Goal: Task Accomplishment & Management: Complete application form

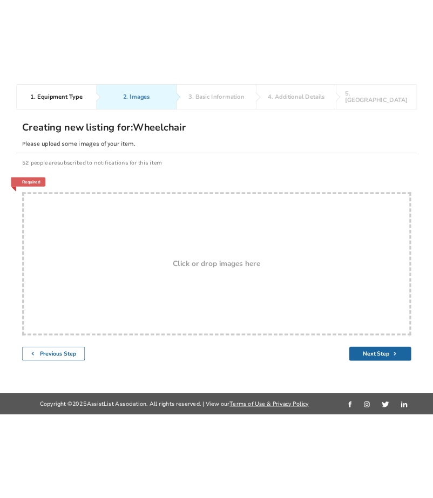
scroll to position [15, 0]
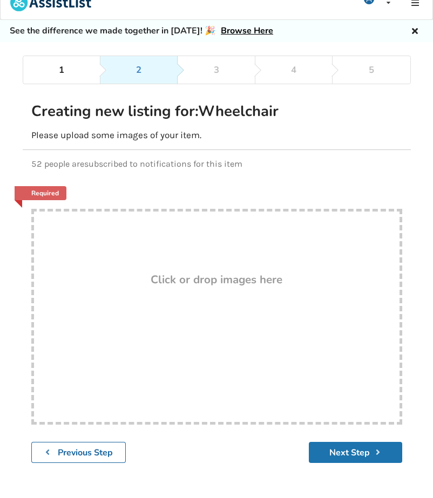
click at [359, 451] on button "Next Step" at bounding box center [355, 452] width 93 height 21
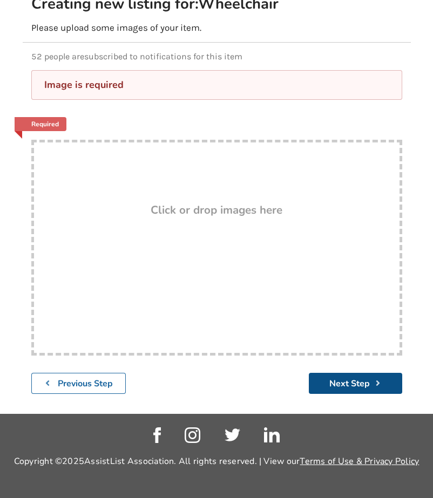
scroll to position [124, 0]
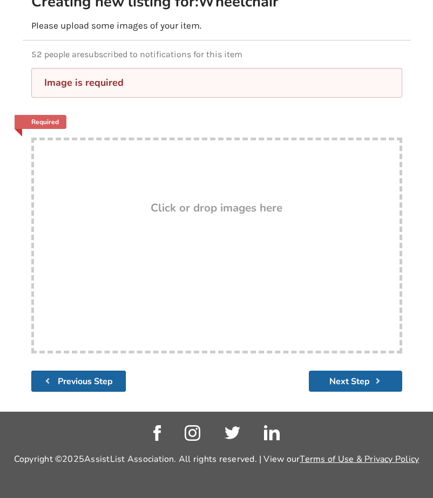
click at [114, 379] on button "Previous Step" at bounding box center [78, 381] width 95 height 21
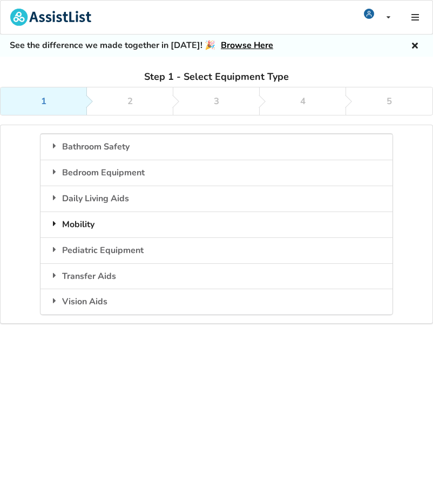
click at [85, 223] on div "Mobility" at bounding box center [216, 225] width 352 height 26
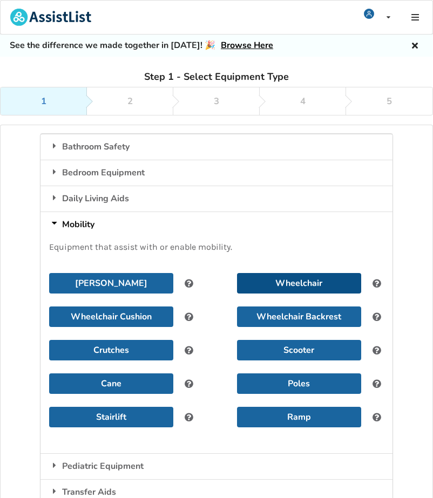
click at [280, 282] on button "Wheelchair" at bounding box center [299, 283] width 124 height 21
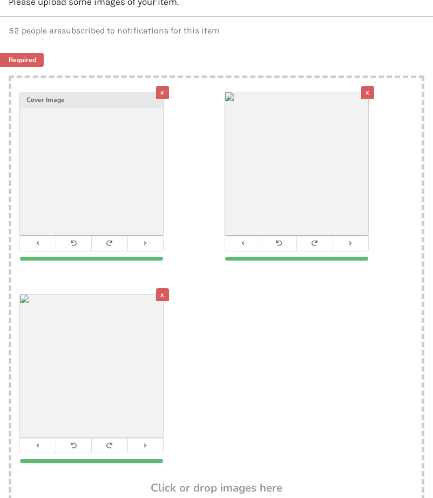
scroll to position [339, 0]
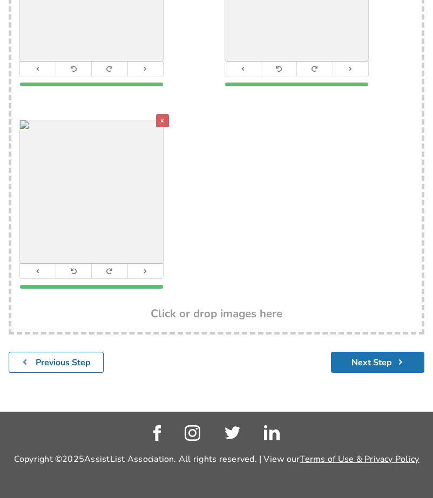
click at [385, 362] on button "Next Step" at bounding box center [377, 362] width 93 height 21
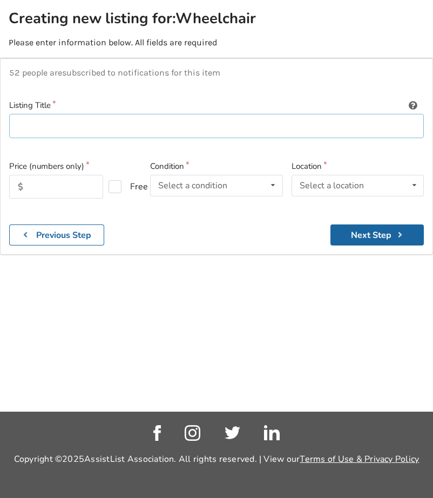
click at [39, 126] on input at bounding box center [216, 126] width 415 height 24
type input "T"
type input "Reclining transfer wheelchair"
click at [32, 185] on input "text" at bounding box center [56, 187] width 94 height 24
type input "300"
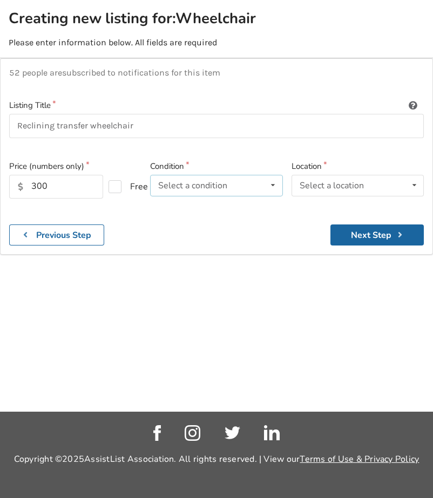
click at [274, 182] on icon at bounding box center [273, 185] width 16 height 20
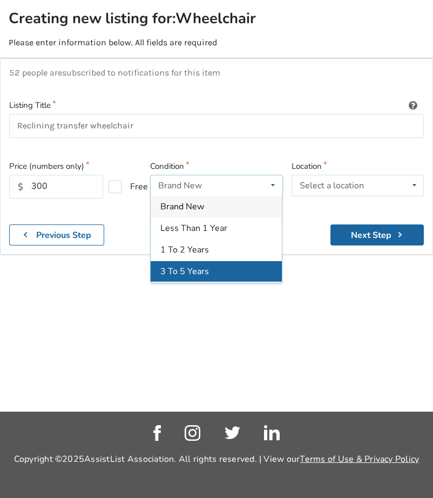
click at [221, 268] on div "3 To 5 Years" at bounding box center [216, 272] width 131 height 22
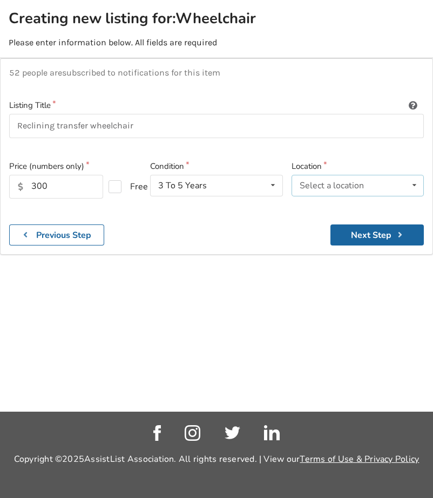
click at [417, 181] on icon at bounding box center [414, 185] width 16 height 20
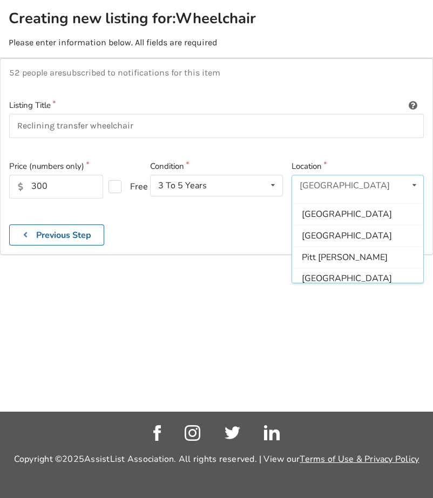
scroll to position [364, 0]
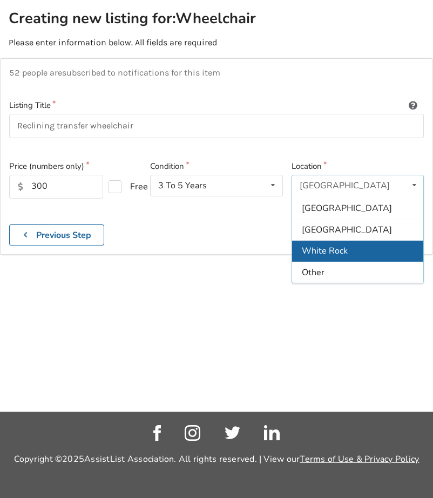
click at [336, 248] on span "White Rock" at bounding box center [325, 251] width 46 height 12
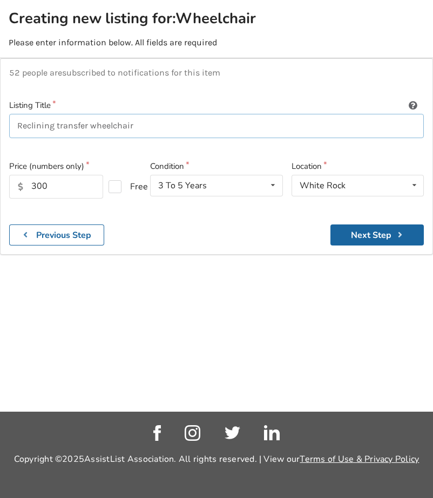
click at [141, 127] on input "Reclining transfer wheelchair" at bounding box center [216, 126] width 415 height 24
type input "Reclining transfer wheelchair - needs cushions and backrest"
click at [358, 230] on button "Next Step" at bounding box center [376, 235] width 93 height 21
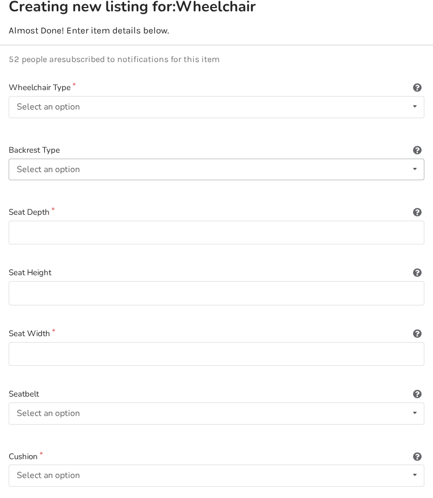
scroll to position [137, 0]
click at [416, 107] on icon at bounding box center [415, 106] width 16 height 20
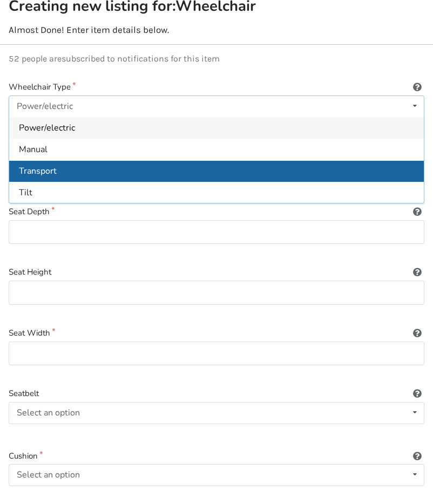
click at [170, 168] on div "Transport" at bounding box center [216, 171] width 415 height 22
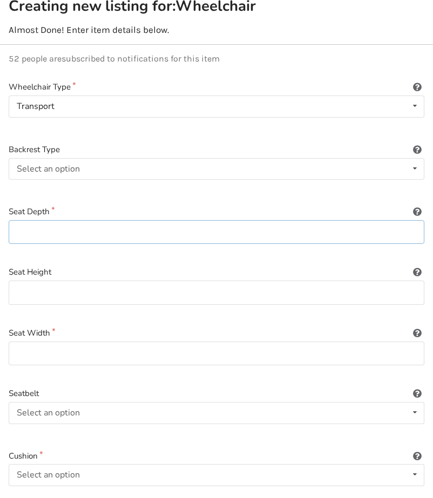
click at [101, 229] on input at bounding box center [217, 232] width 416 height 24
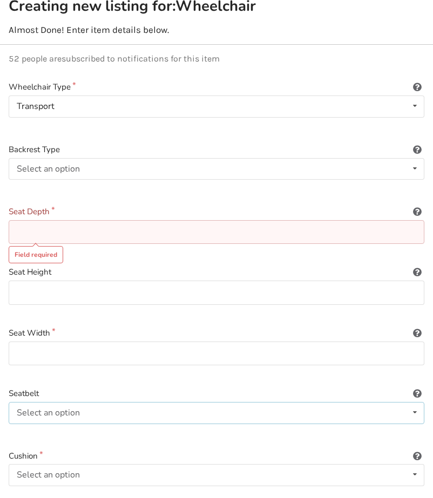
click at [414, 411] on icon at bounding box center [415, 413] width 16 height 20
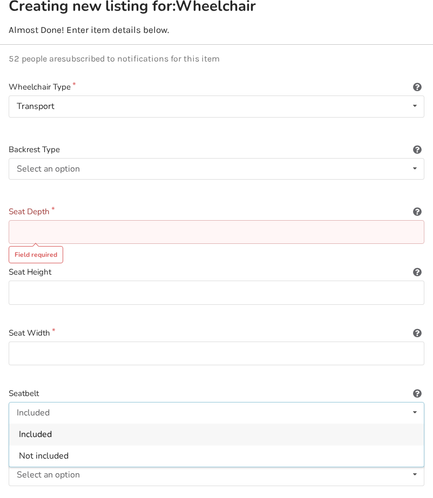
click at [414, 411] on icon at bounding box center [415, 413] width 16 height 20
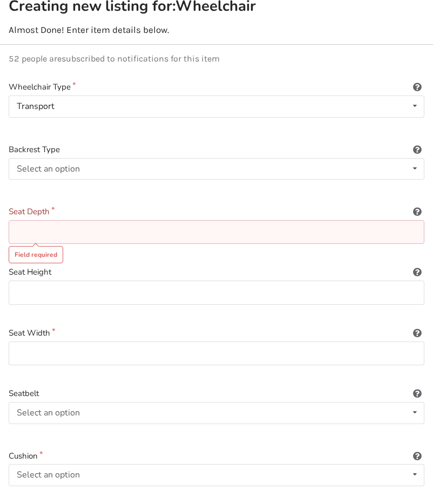
click at [41, 239] on input at bounding box center [217, 232] width 416 height 24
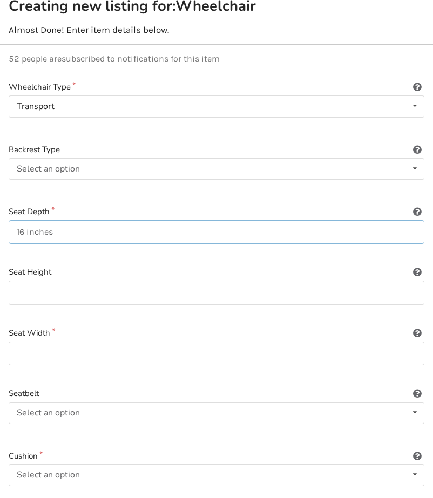
type input "16 inches"
click at [24, 350] on input at bounding box center [217, 354] width 416 height 24
type input "16 inches"
click at [35, 288] on input at bounding box center [217, 293] width 416 height 24
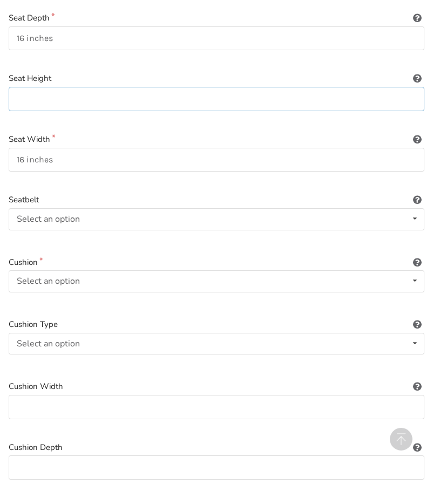
scroll to position [326, 0]
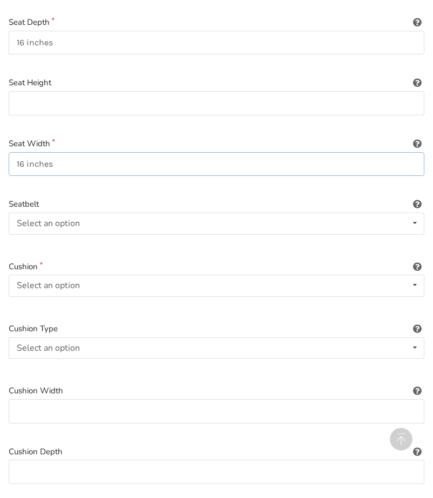
drag, startPoint x: 66, startPoint y: 164, endPoint x: -1, endPoint y: 155, distance: 67.6
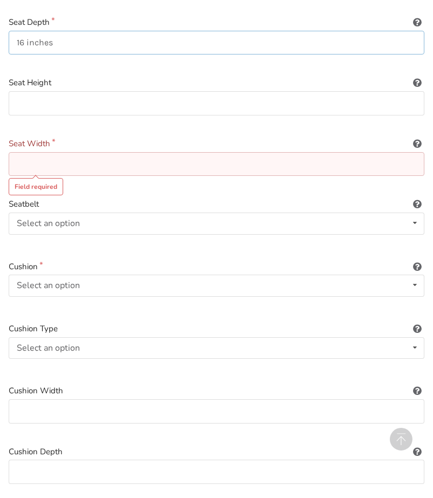
click at [58, 43] on input "16 inches" at bounding box center [217, 43] width 416 height 24
type input "1"
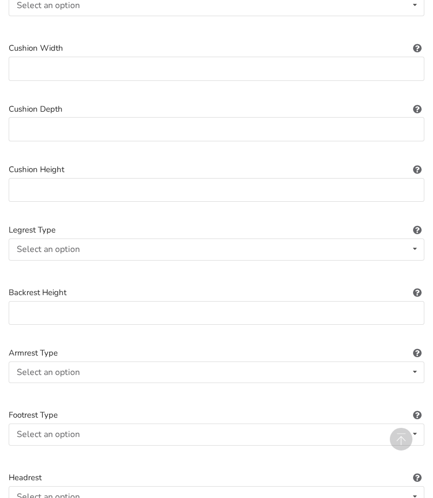
scroll to position [683, 0]
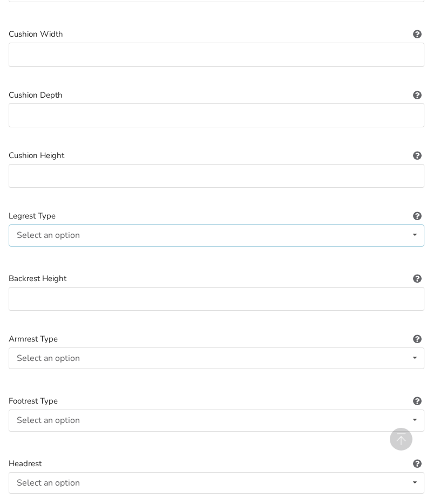
click at [417, 232] on icon at bounding box center [415, 235] width 16 height 20
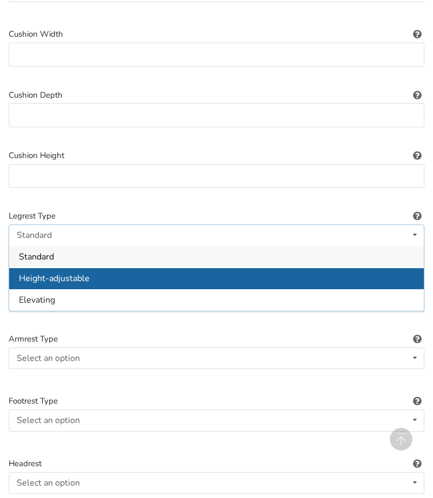
click at [261, 282] on div "Height-adjustable" at bounding box center [216, 279] width 415 height 22
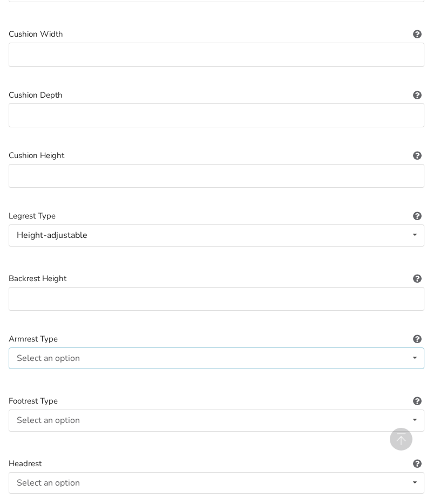
click at [416, 356] on icon at bounding box center [415, 358] width 16 height 20
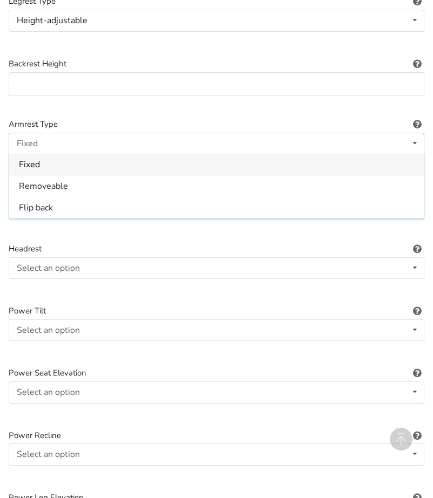
scroll to position [906, 0]
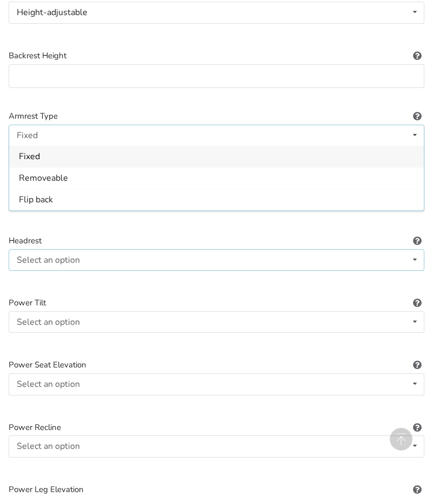
click at [415, 258] on icon at bounding box center [415, 260] width 16 height 20
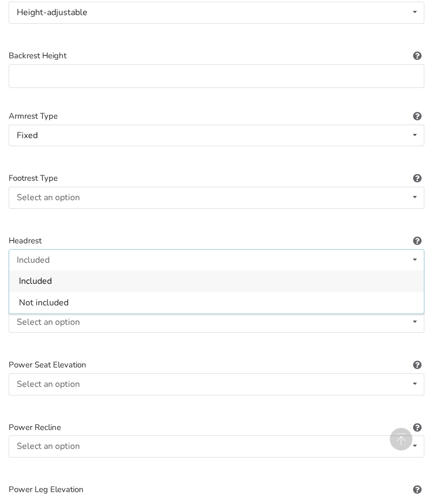
click at [349, 283] on div "Included" at bounding box center [216, 281] width 415 height 22
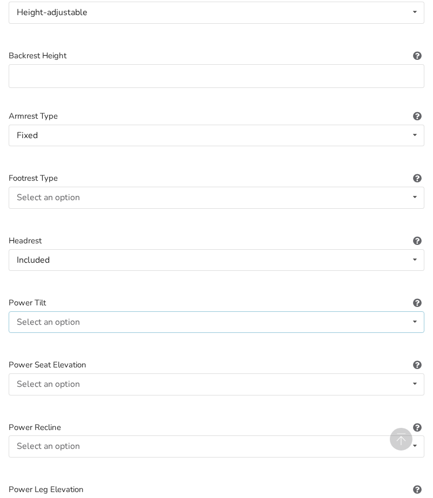
click at [413, 322] on icon at bounding box center [415, 322] width 16 height 20
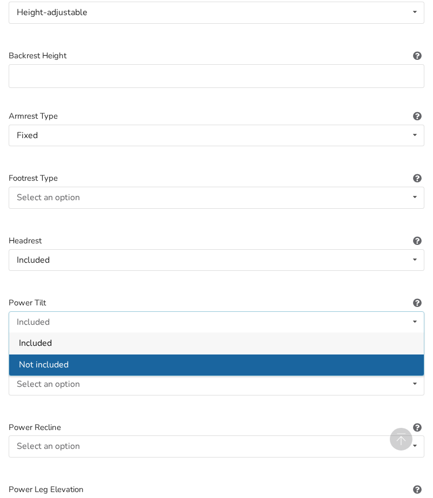
click at [375, 358] on div "Not included" at bounding box center [216, 365] width 415 height 22
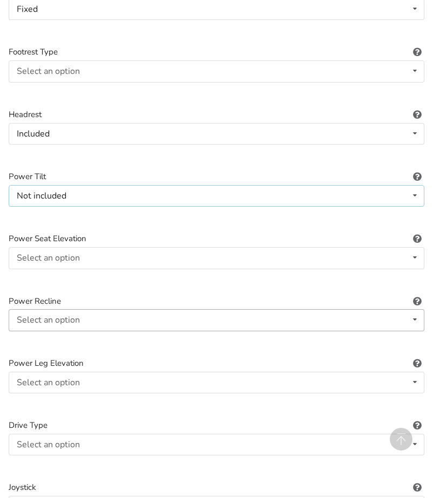
scroll to position [1034, 0]
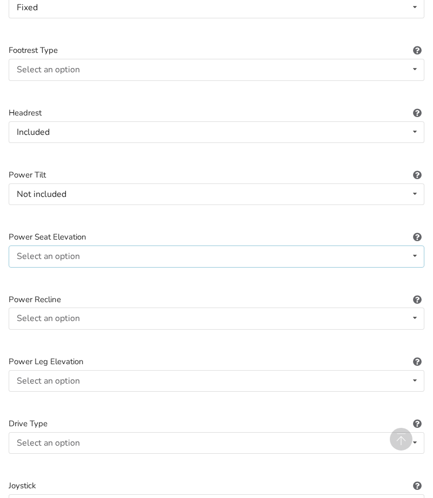
click at [416, 253] on icon at bounding box center [415, 256] width 16 height 20
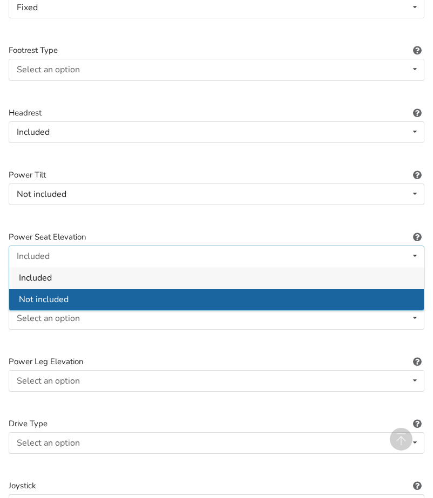
click at [362, 298] on div "Not included" at bounding box center [216, 299] width 415 height 22
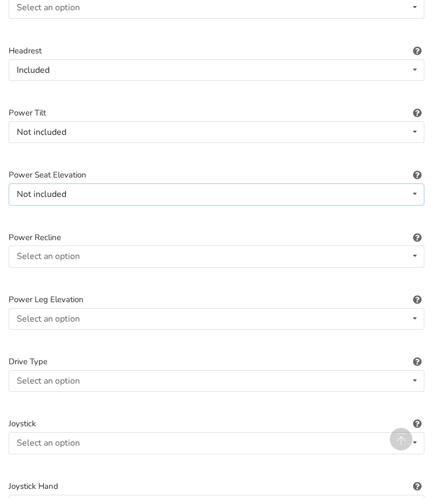
scroll to position [1131, 0]
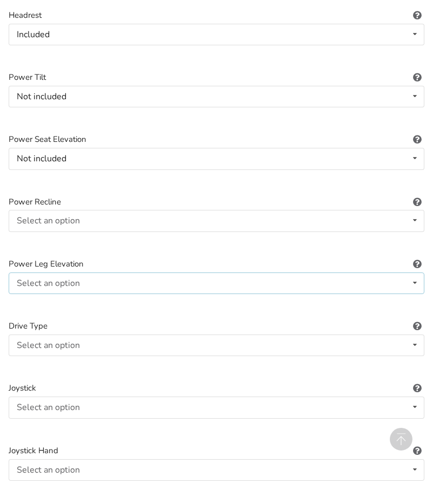
click at [415, 282] on icon at bounding box center [415, 283] width 16 height 20
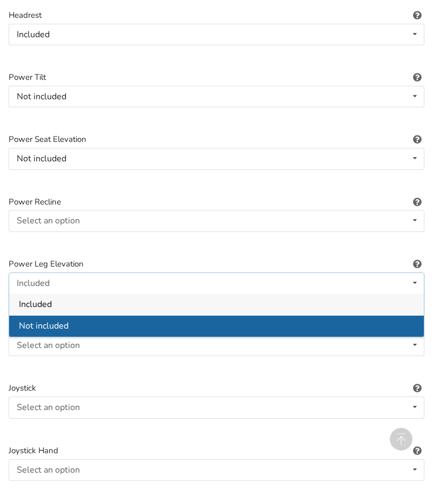
click at [370, 319] on div "Not included" at bounding box center [216, 326] width 415 height 22
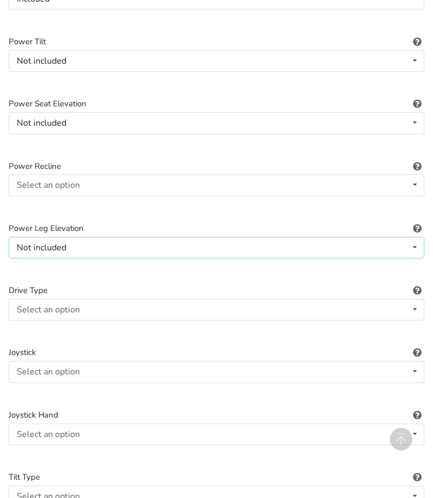
scroll to position [1203, 0]
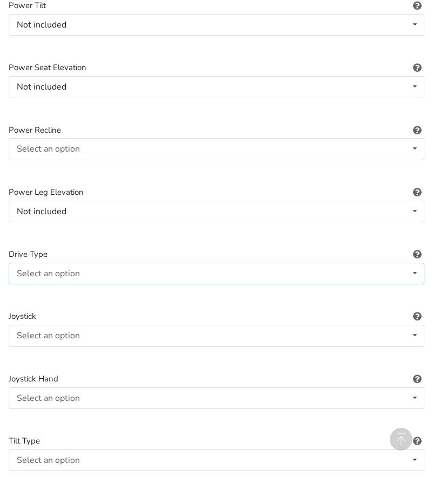
click at [414, 274] on icon at bounding box center [415, 273] width 16 height 20
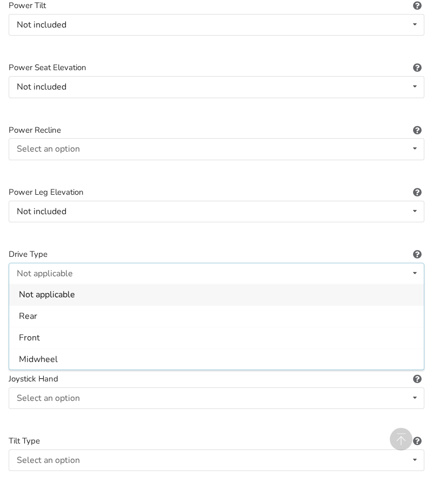
click at [398, 290] on div "Not applicable" at bounding box center [216, 295] width 415 height 22
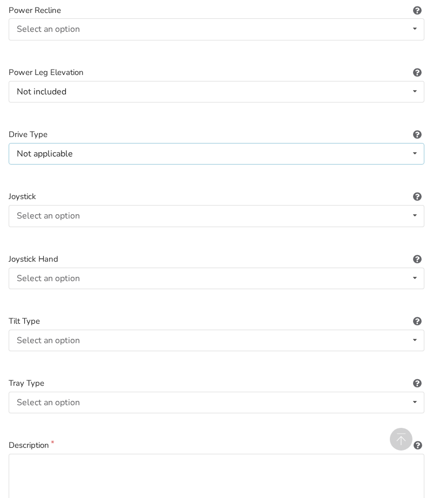
scroll to position [1325, 0]
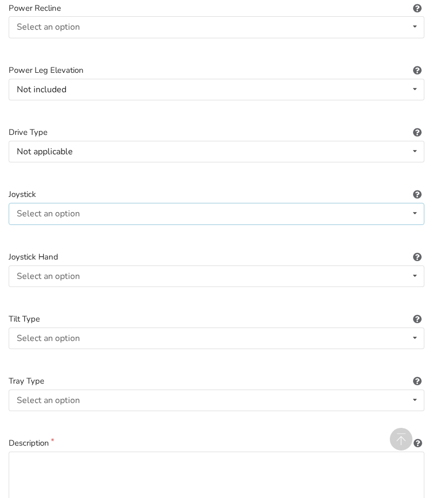
click at [415, 212] on icon at bounding box center [415, 213] width 16 height 20
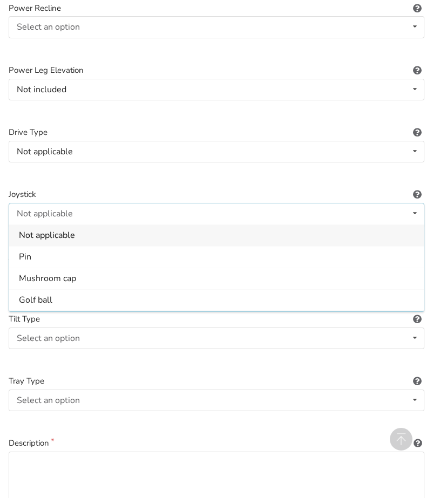
click at [381, 231] on div "Not applicable" at bounding box center [216, 236] width 415 height 22
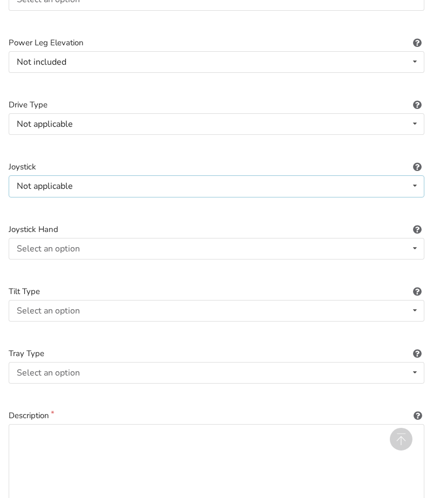
scroll to position [1395, 0]
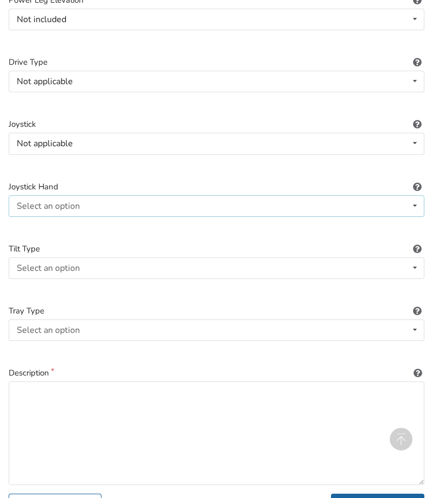
click at [416, 201] on icon at bounding box center [415, 206] width 16 height 20
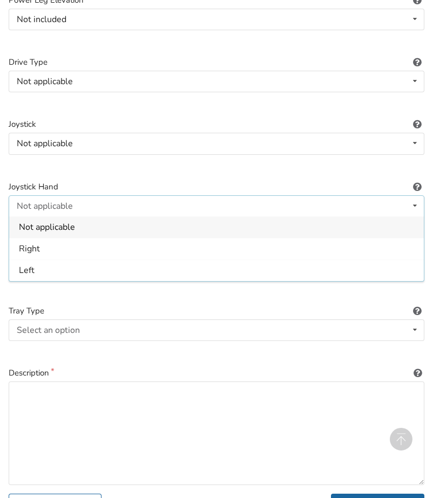
click at [391, 225] on div "Not applicable" at bounding box center [216, 227] width 415 height 22
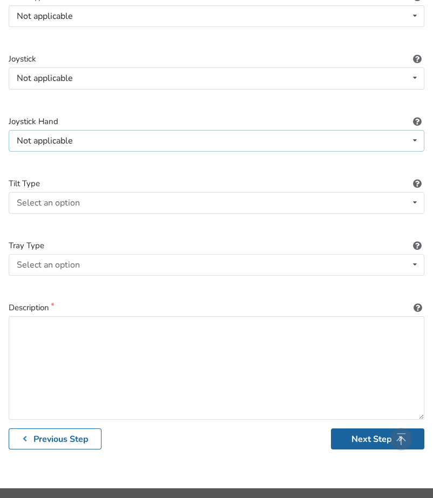
scroll to position [1491, 0]
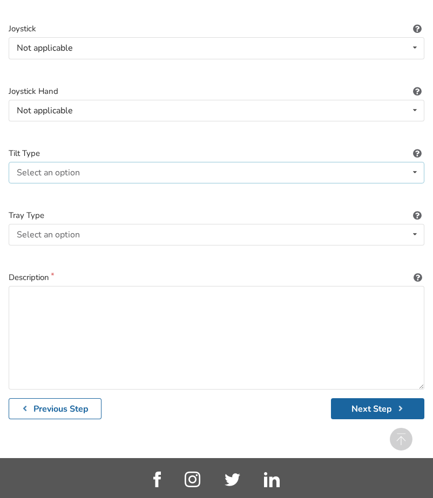
click at [415, 171] on icon at bounding box center [415, 172] width 16 height 20
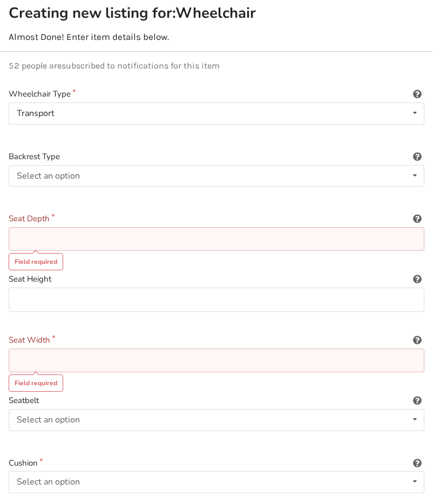
scroll to position [124, 0]
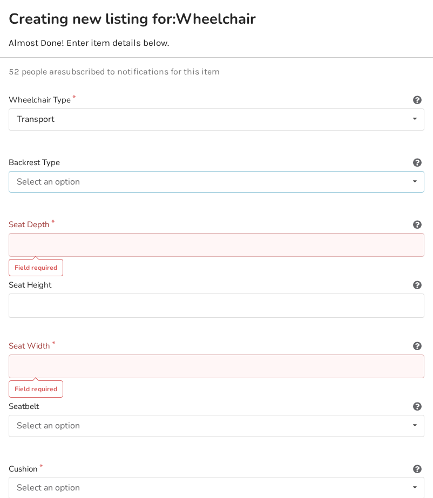
click at [413, 182] on icon at bounding box center [415, 182] width 16 height 20
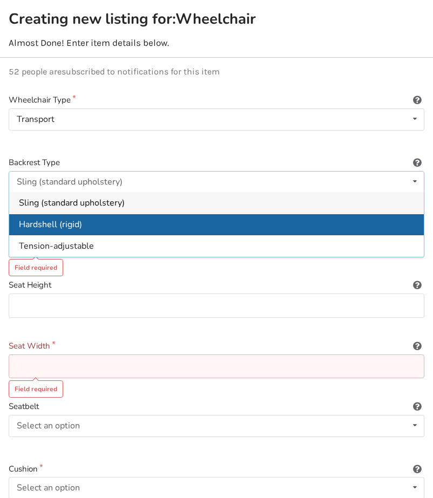
click at [352, 224] on div "Hardshell (rigid)" at bounding box center [216, 225] width 415 height 22
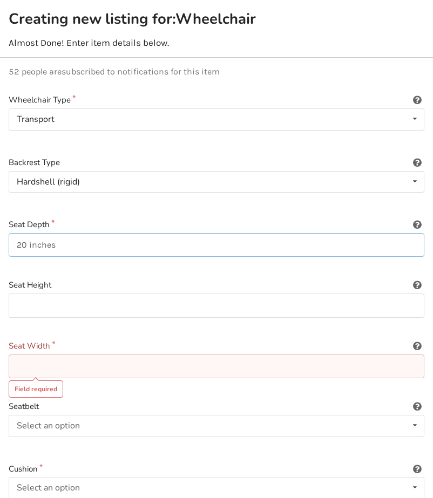
type input "20 inches"
click at [25, 303] on input at bounding box center [217, 306] width 416 height 24
type input "14 inches (adjustable 13-16 inches)"
click at [23, 367] on input at bounding box center [217, 367] width 416 height 24
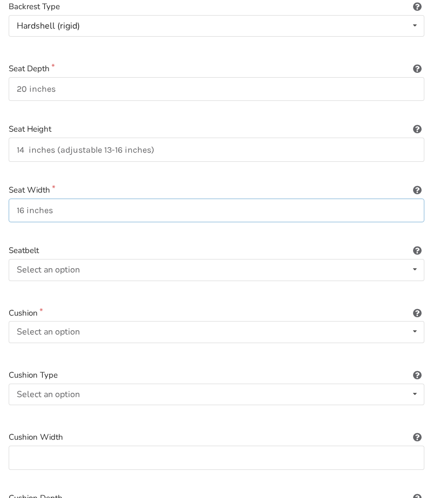
scroll to position [287, 0]
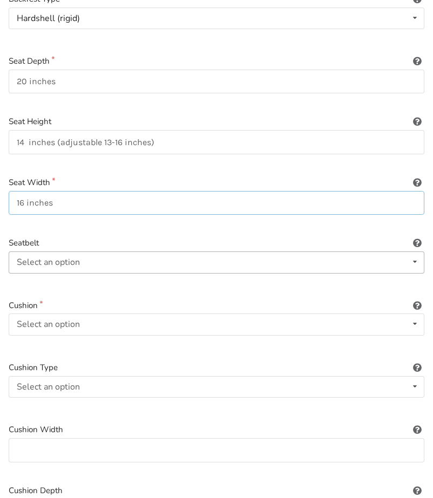
type input "16 inches"
click at [415, 260] on icon at bounding box center [415, 262] width 16 height 20
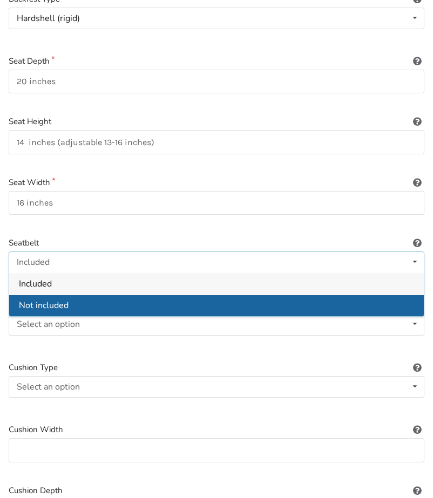
click at [236, 306] on div "Not included" at bounding box center [216, 305] width 415 height 22
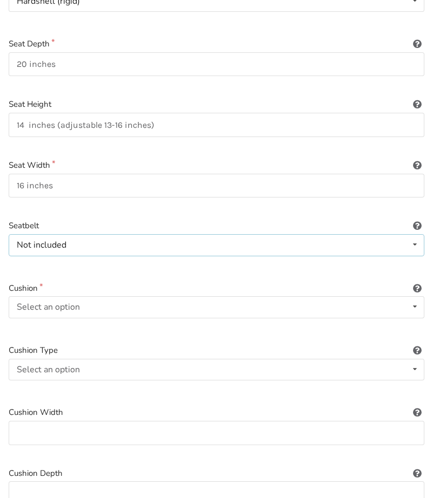
scroll to position [313, 0]
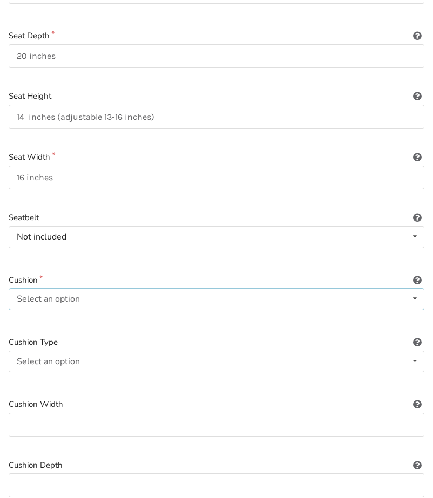
click at [417, 297] on icon at bounding box center [415, 299] width 16 height 20
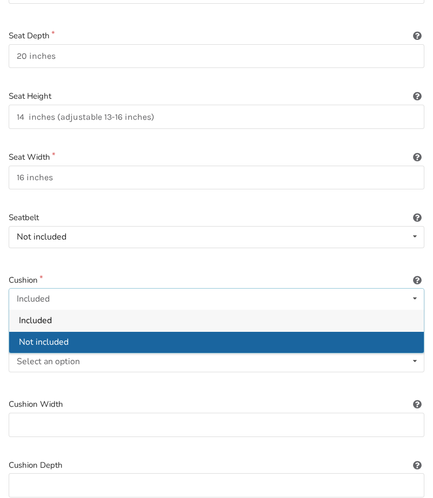
click at [262, 342] on div "Not included" at bounding box center [216, 342] width 415 height 22
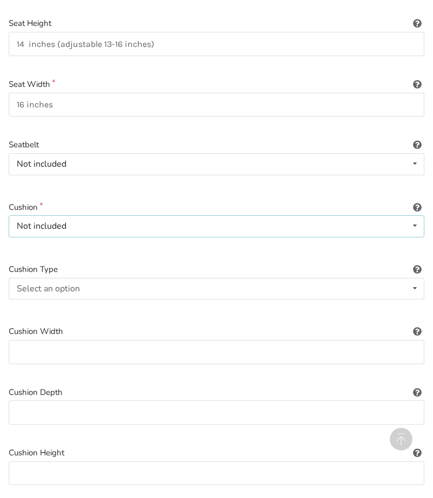
scroll to position [390, 0]
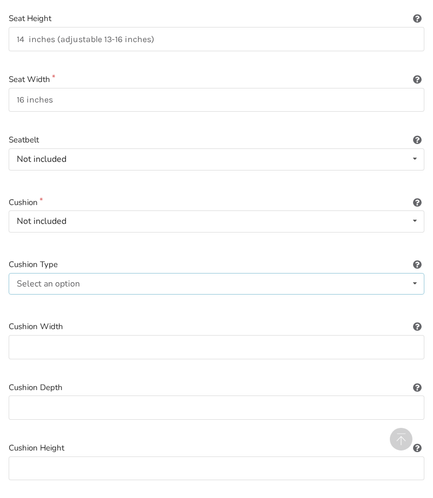
click at [413, 281] on icon at bounding box center [415, 284] width 16 height 20
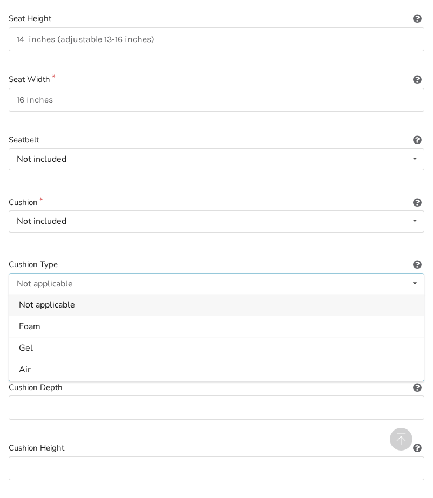
click at [331, 305] on div "Not applicable" at bounding box center [216, 305] width 415 height 22
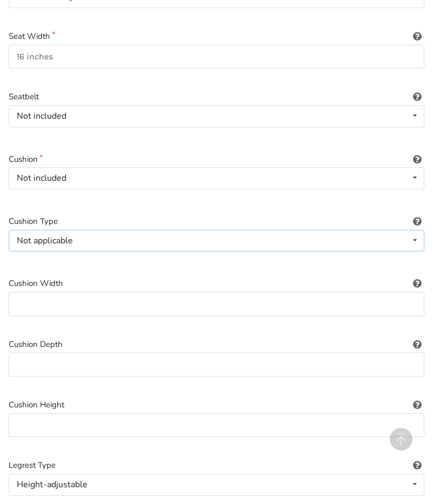
scroll to position [456, 0]
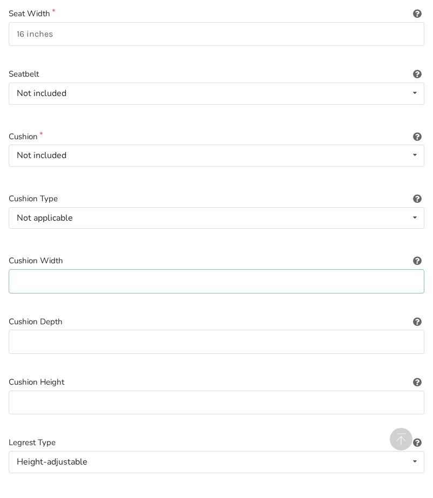
click at [68, 281] on input at bounding box center [217, 281] width 416 height 24
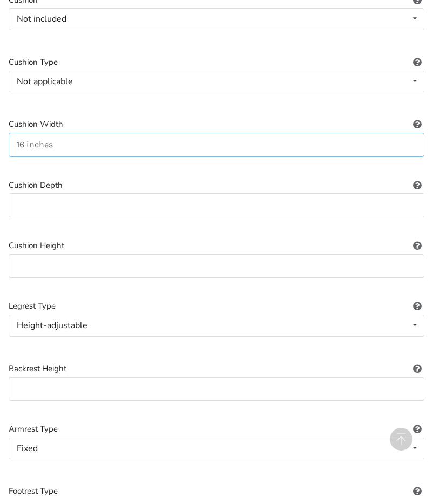
scroll to position [610, 0]
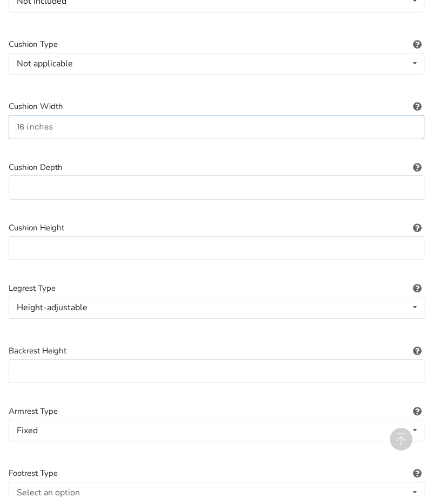
type input "16 inches"
click at [47, 189] on input at bounding box center [217, 187] width 416 height 24
type input "16 inches"
click at [366, 248] on input at bounding box center [217, 248] width 416 height 24
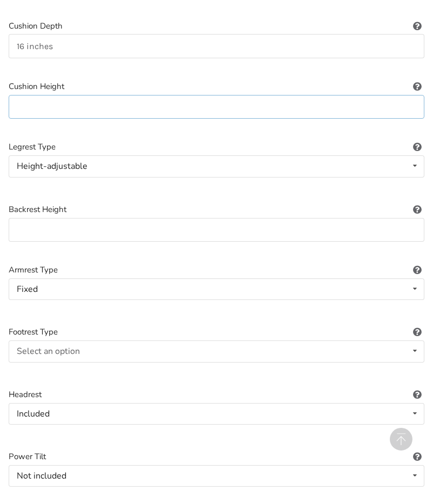
scroll to position [756, 0]
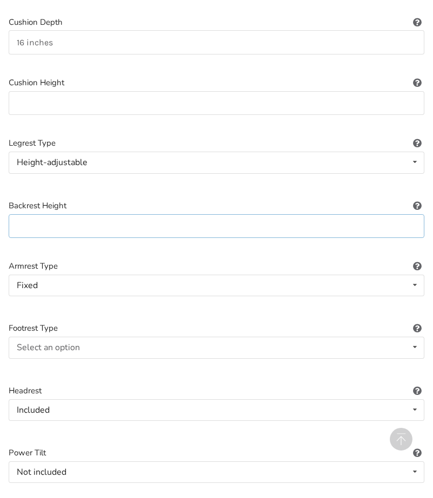
click at [39, 224] on input at bounding box center [217, 226] width 416 height 24
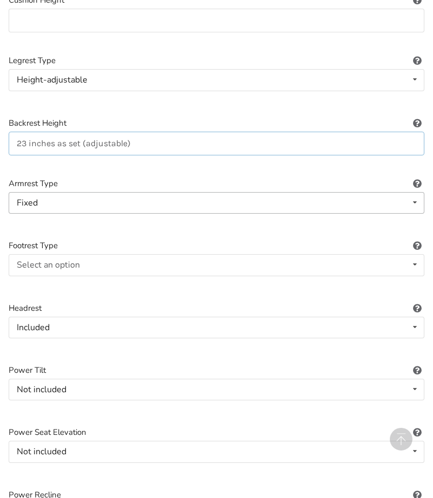
scroll to position [851, 0]
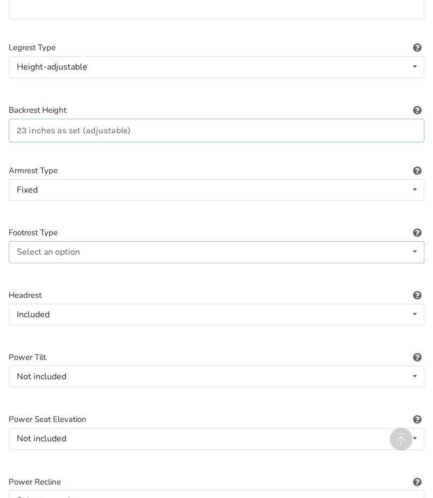
type input "23 inches as set (adjustable)"
click at [416, 252] on icon at bounding box center [415, 252] width 16 height 20
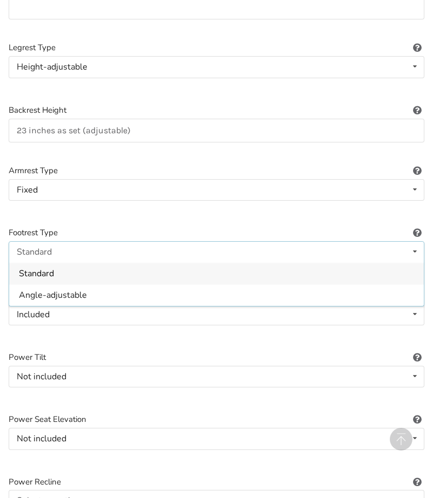
click at [293, 275] on div "Standard" at bounding box center [216, 274] width 415 height 22
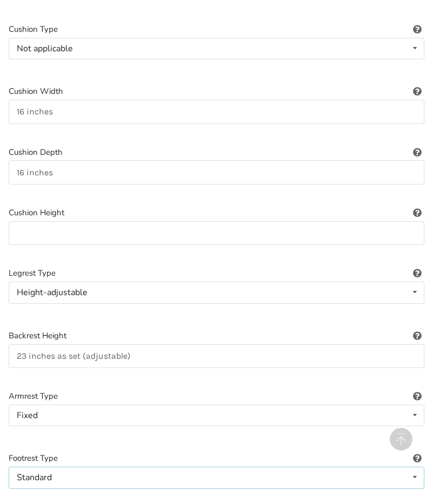
scroll to position [625, 0]
click at [46, 232] on input at bounding box center [217, 234] width 416 height 24
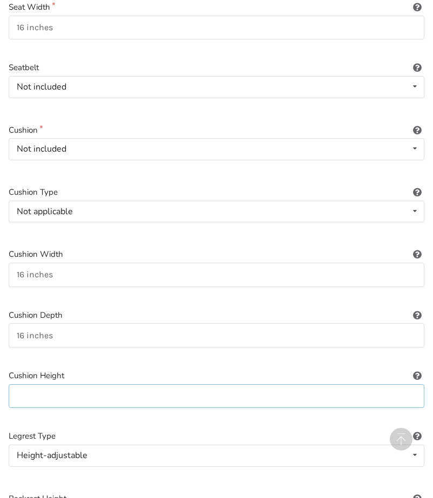
scroll to position [469, 0]
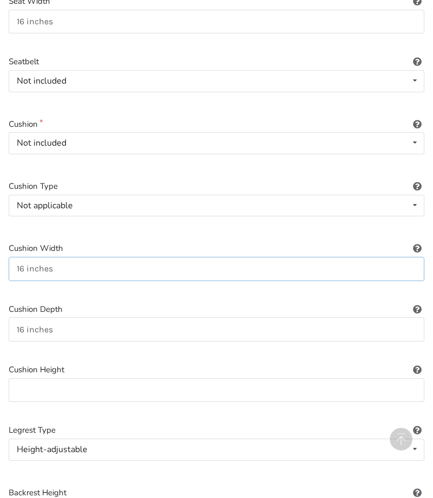
click at [327, 264] on input "16 inches" at bounding box center [217, 269] width 416 height 24
drag, startPoint x: 65, startPoint y: 272, endPoint x: -33, endPoint y: 252, distance: 100.4
drag, startPoint x: 70, startPoint y: 331, endPoint x: -23, endPoint y: 321, distance: 93.5
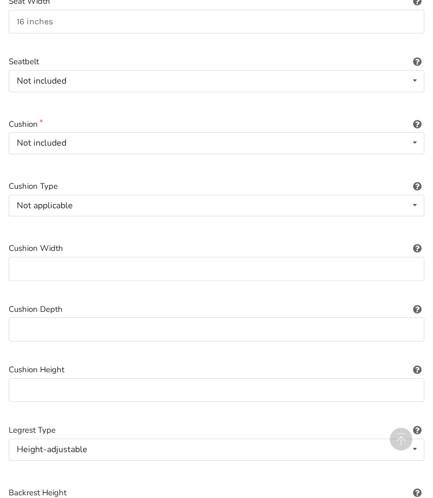
click at [91, 286] on div at bounding box center [217, 290] width 416 height 9
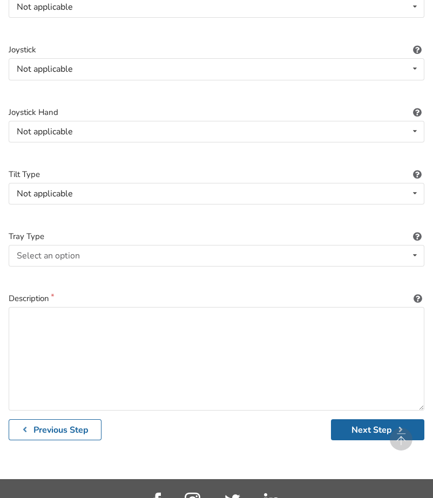
scroll to position [1477, 0]
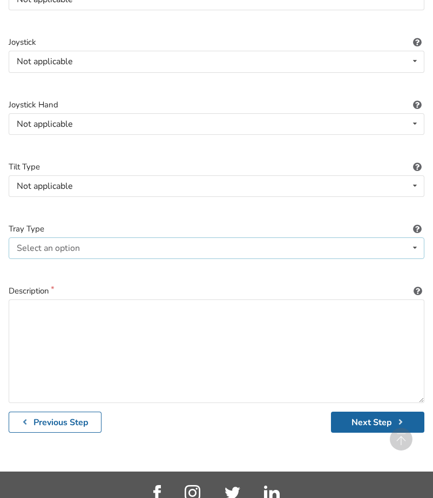
click at [415, 247] on icon at bounding box center [415, 248] width 16 height 20
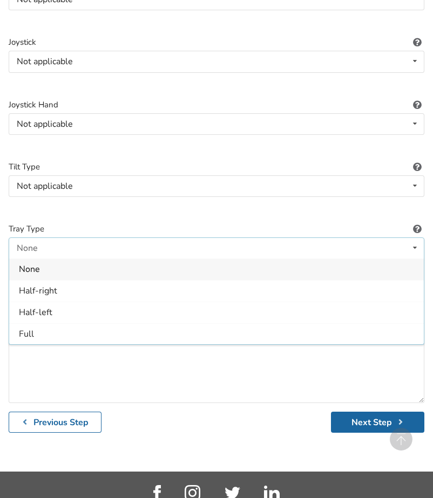
click at [152, 268] on div "None" at bounding box center [216, 270] width 415 height 22
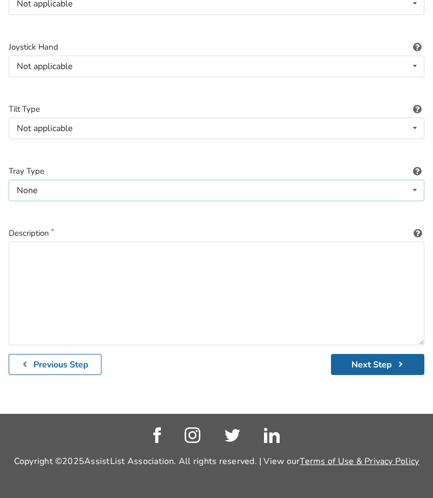
scroll to position [1537, 0]
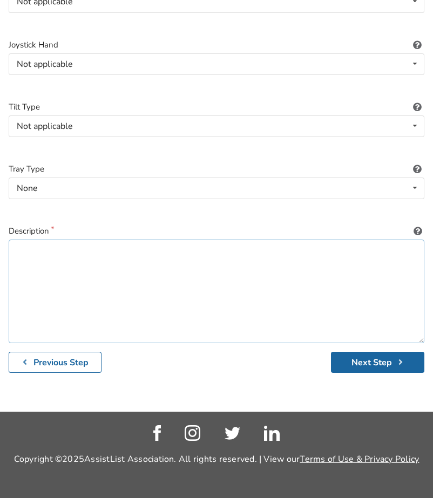
click at [26, 248] on textarea at bounding box center [217, 292] width 416 height 104
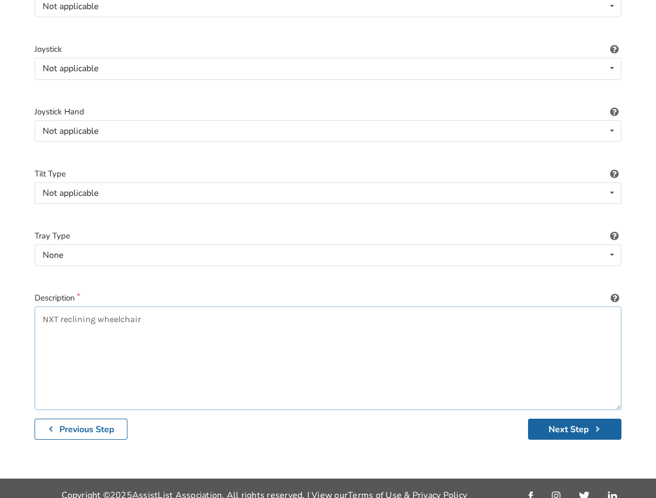
scroll to position [1467, 0]
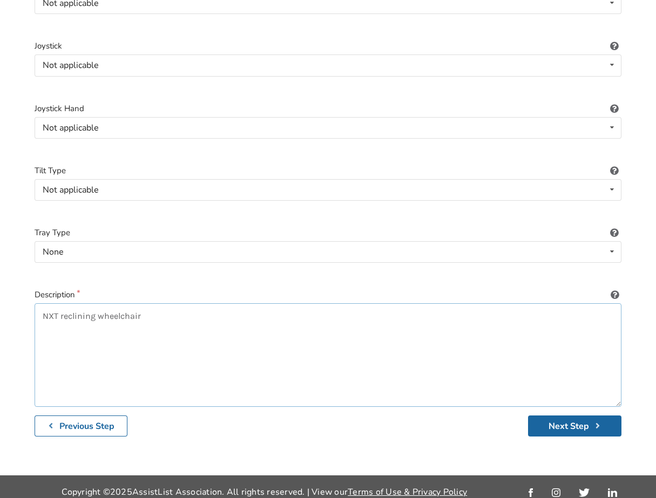
click at [97, 306] on textarea "NXT reclining wheelchair" at bounding box center [328, 355] width 587 height 104
click at [181, 304] on textarea "NXT reclining transfer wheelchair" at bounding box center [328, 355] width 587 height 104
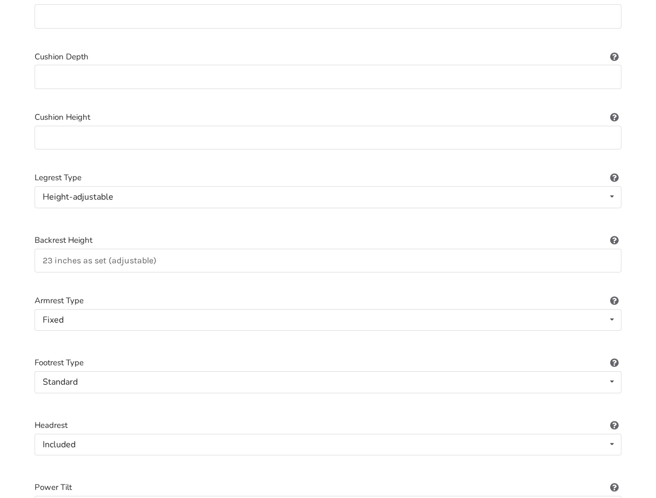
scroll to position [717, 0]
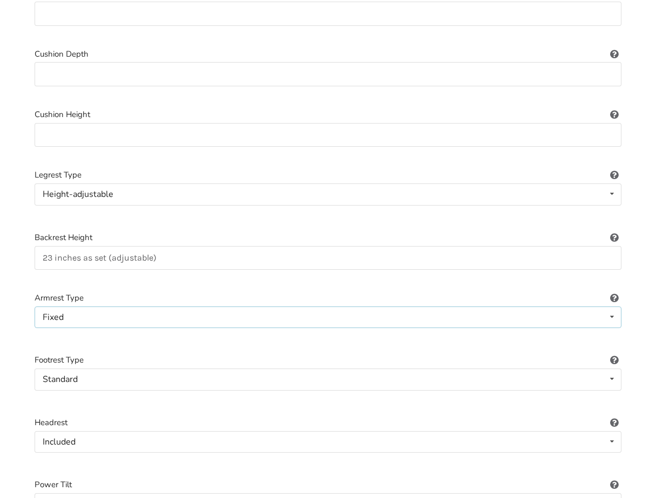
click at [612, 307] on icon at bounding box center [612, 317] width 16 height 20
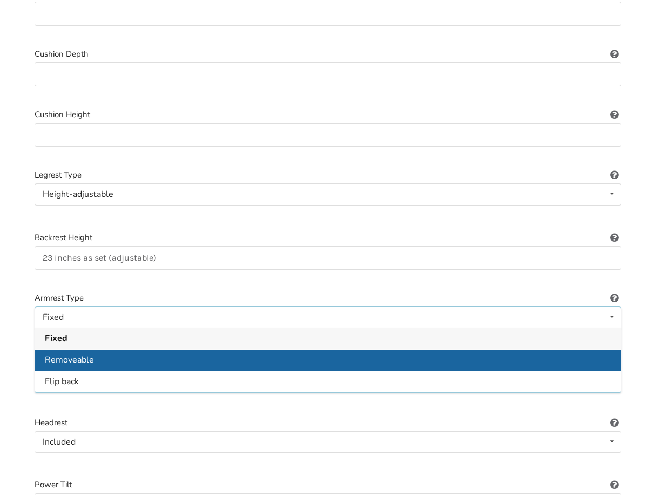
click at [216, 349] on div "Removeable" at bounding box center [328, 360] width 586 height 22
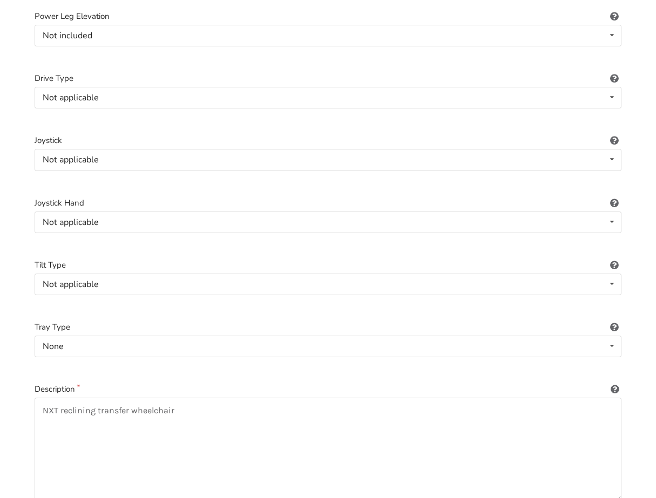
scroll to position [1467, 0]
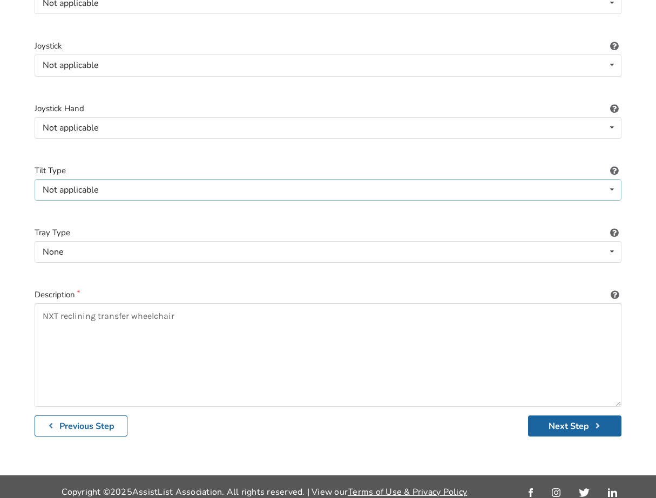
click at [614, 180] on icon at bounding box center [612, 190] width 16 height 20
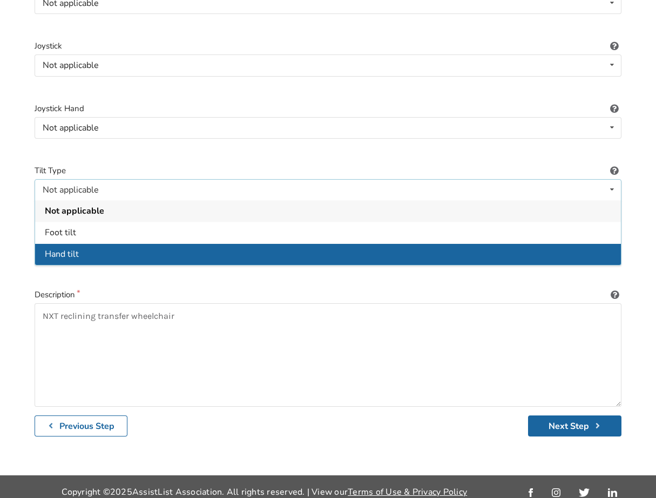
click at [175, 246] on div "Hand tilt" at bounding box center [328, 254] width 586 height 22
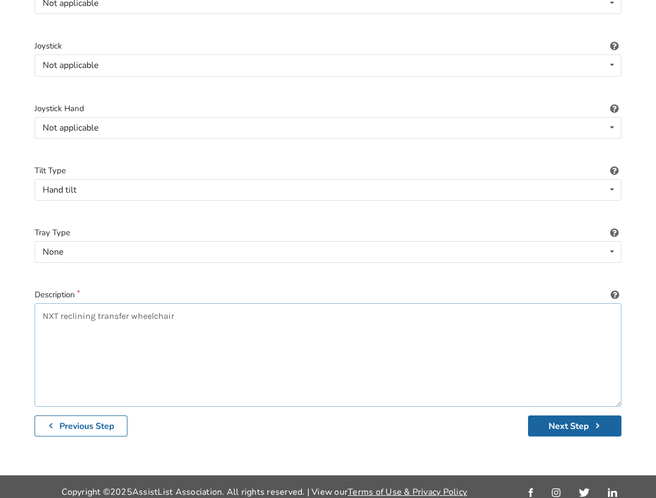
click at [178, 309] on textarea "NXT reclining transfer wheelchair" at bounding box center [328, 355] width 587 height 104
type textarea "NXT reclining transfer wheelchair with tilt back. Replacement cushions and back…"
click at [568, 417] on button "Next Step" at bounding box center [574, 426] width 93 height 21
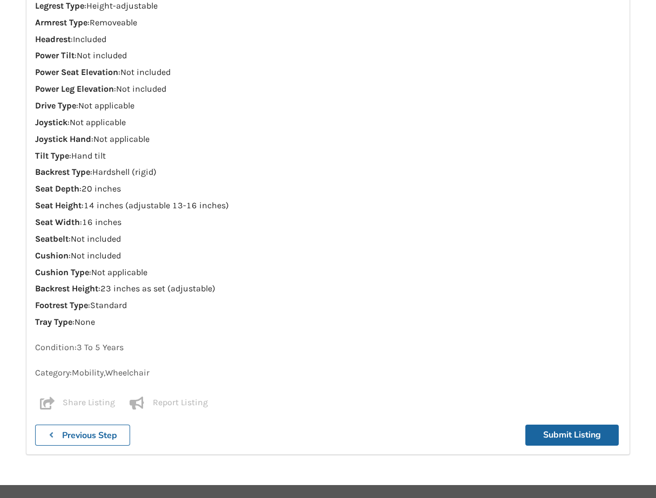
scroll to position [1201, 0]
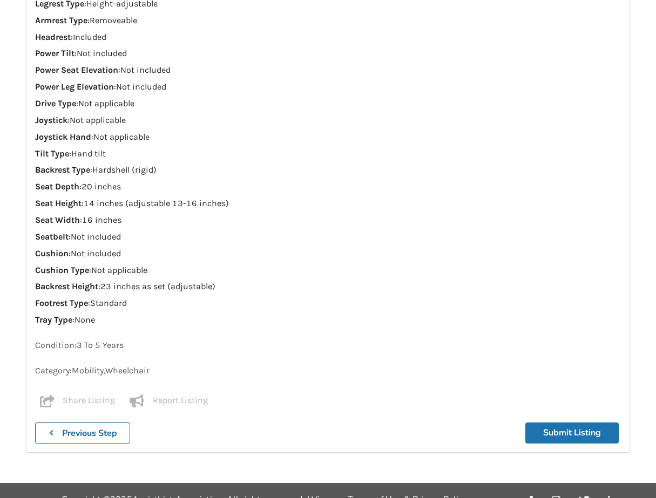
click at [562, 423] on button "Submit Listing" at bounding box center [571, 433] width 93 height 21
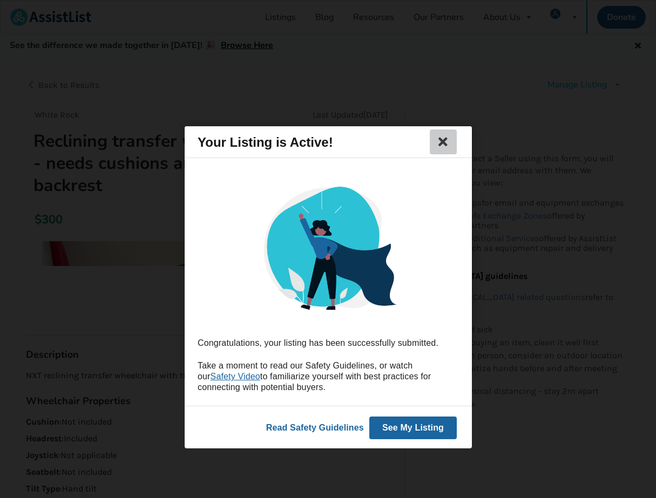
click at [441, 140] on icon at bounding box center [442, 141] width 15 height 13
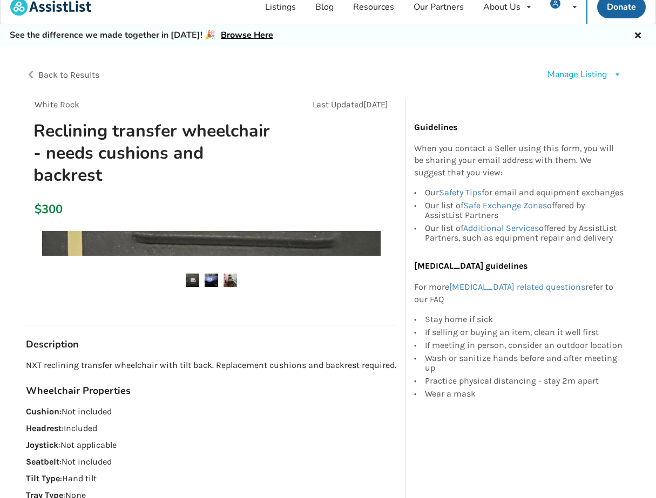
scroll to position [13, 0]
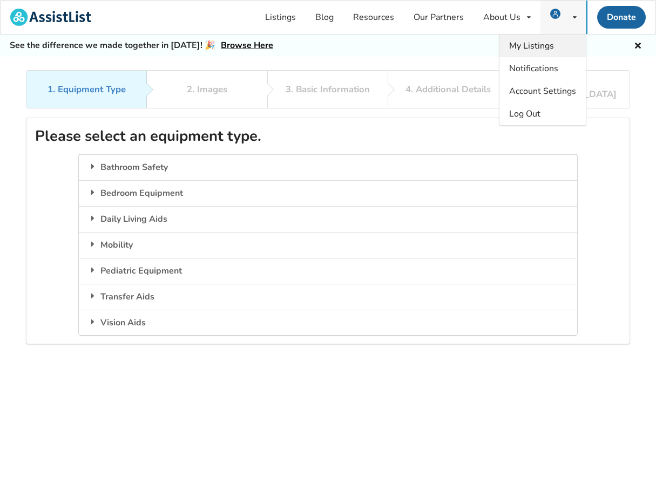
click at [537, 42] on span "My Listings" at bounding box center [531, 46] width 45 height 12
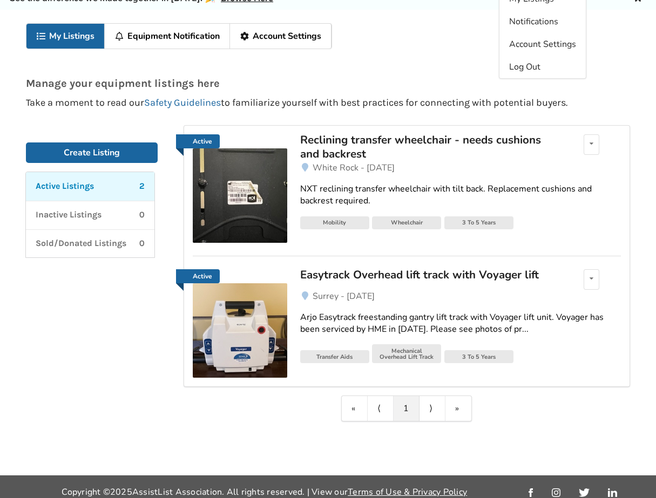
scroll to position [47, 0]
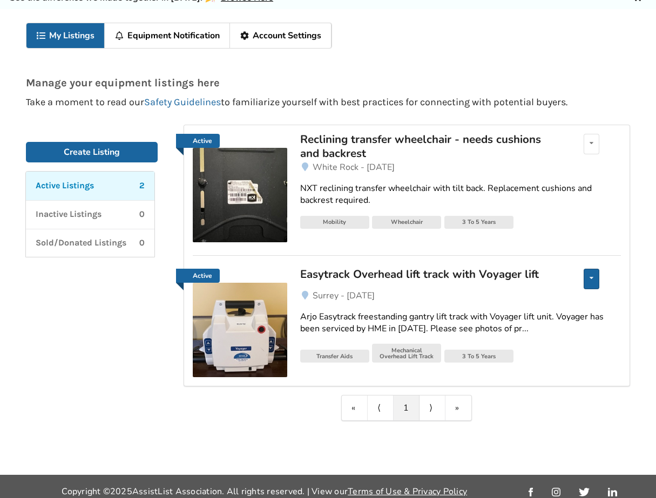
click at [593, 274] on div "Edit listing Renew listing Mark as Sold Delete listing" at bounding box center [591, 279] width 16 height 21
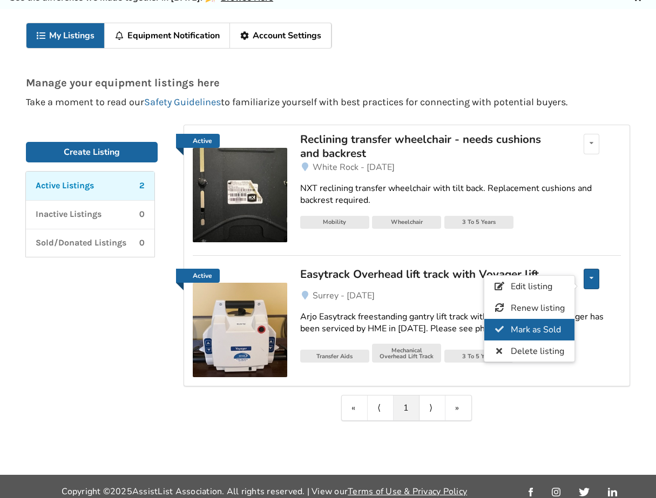
click at [534, 326] on span "Mark as Sold" at bounding box center [536, 330] width 50 height 12
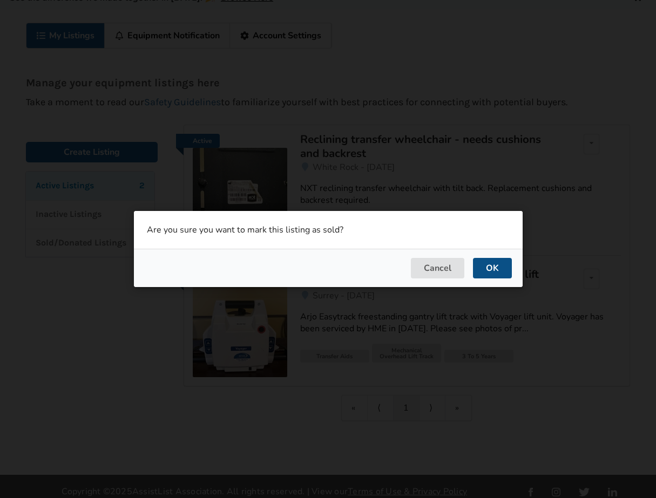
click at [493, 268] on button "OK" at bounding box center [492, 268] width 39 height 21
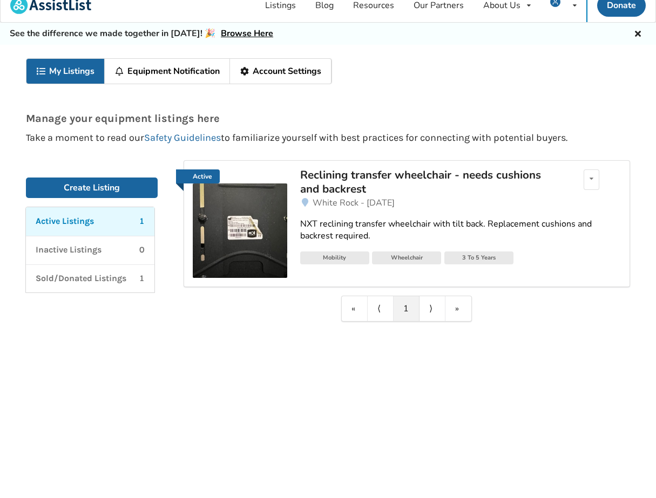
scroll to position [0, 0]
